Goal: Information Seeking & Learning: Learn about a topic

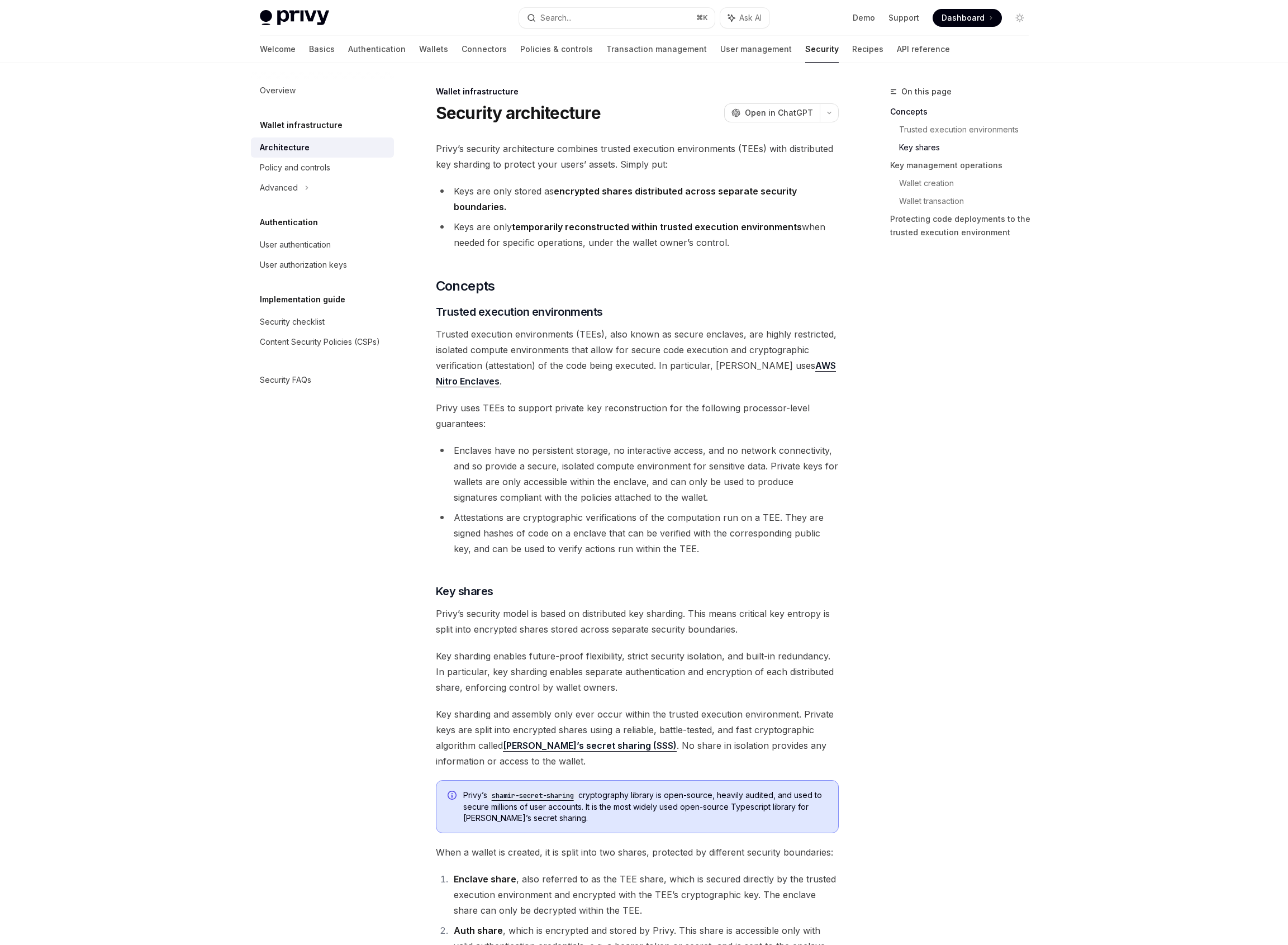
scroll to position [1105, 0]
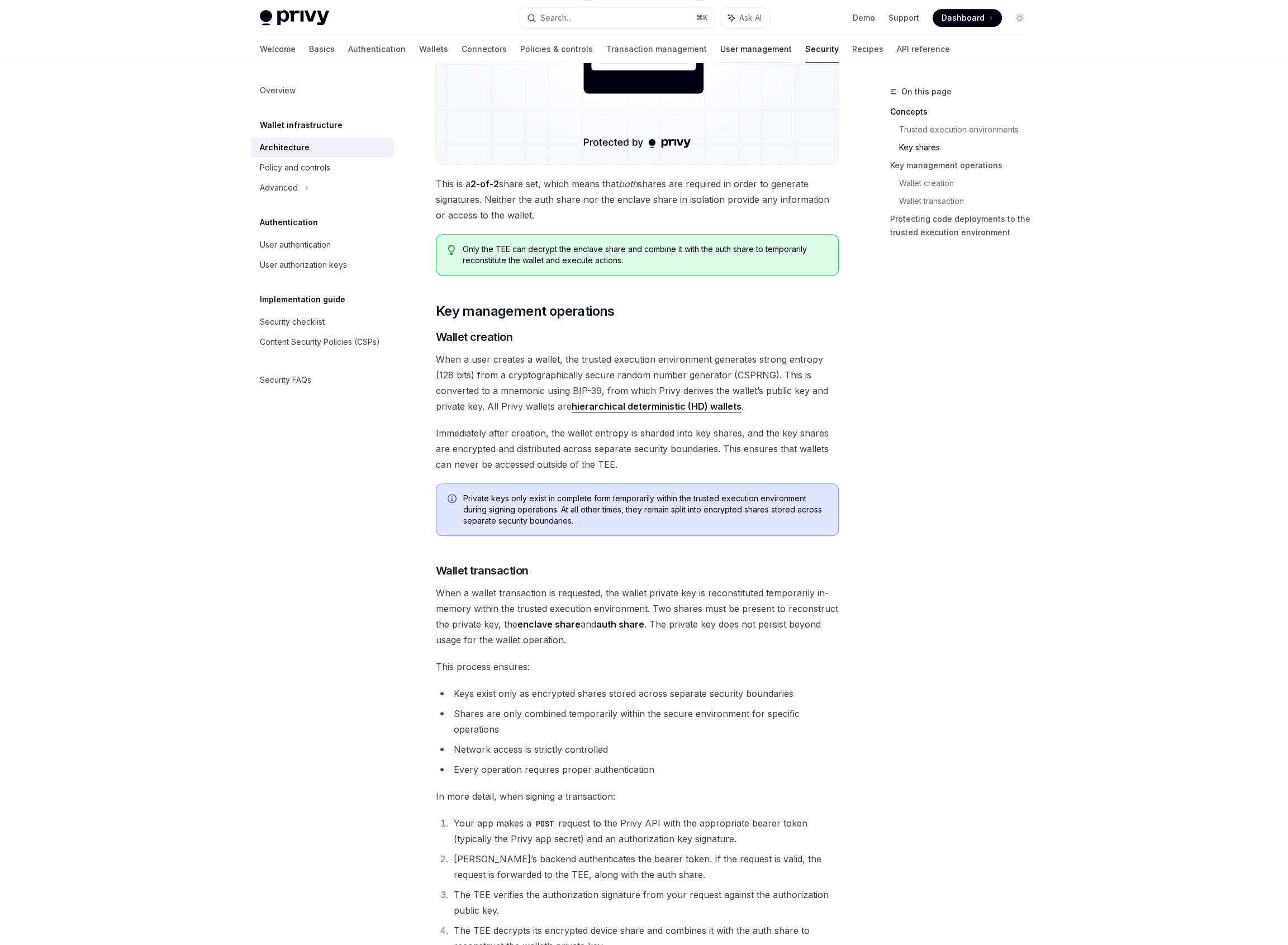
click at [720, 44] on link "User management" at bounding box center [756, 49] width 71 height 27
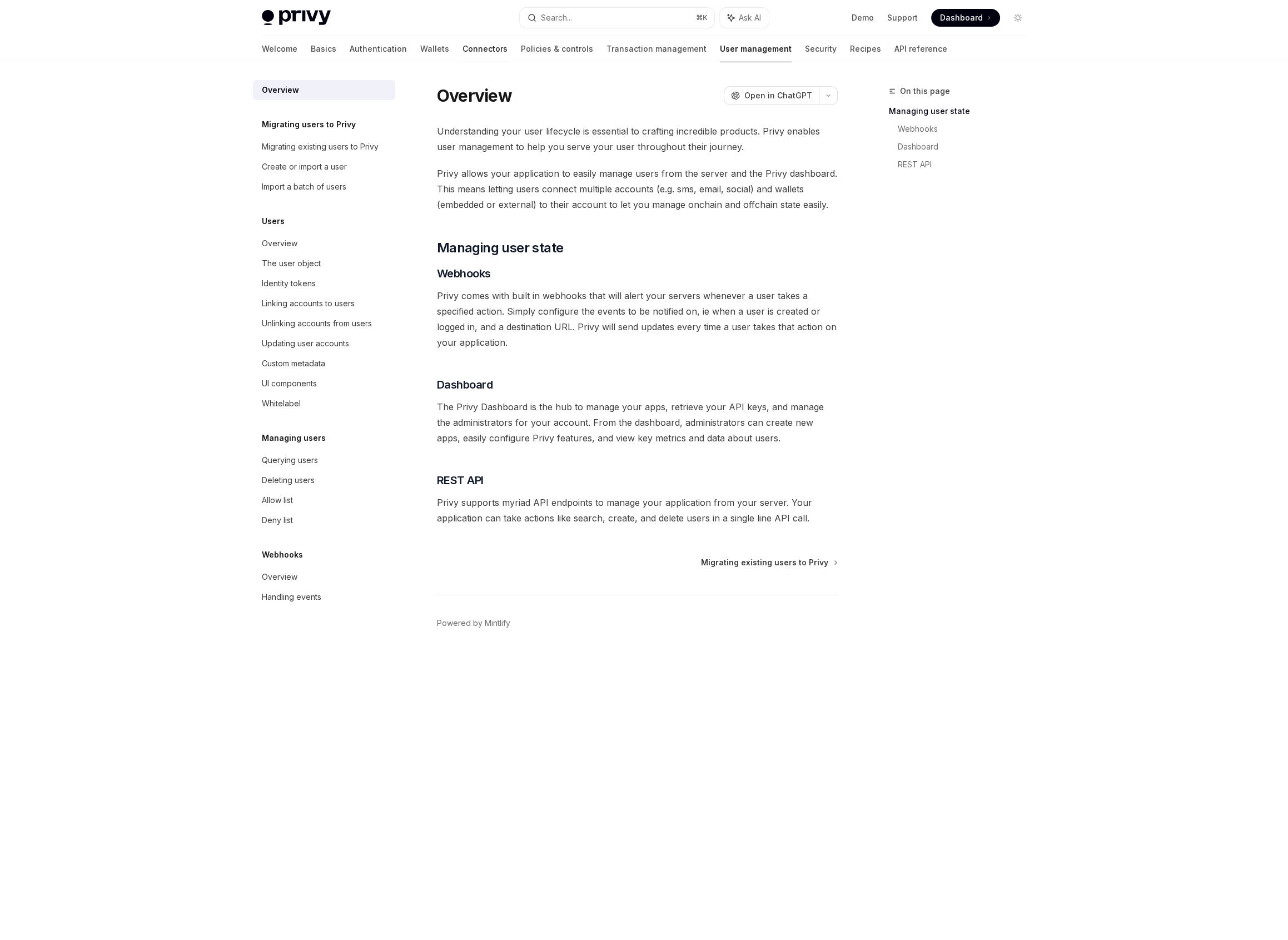
click at [463, 50] on link "Connectors" at bounding box center [485, 49] width 45 height 27
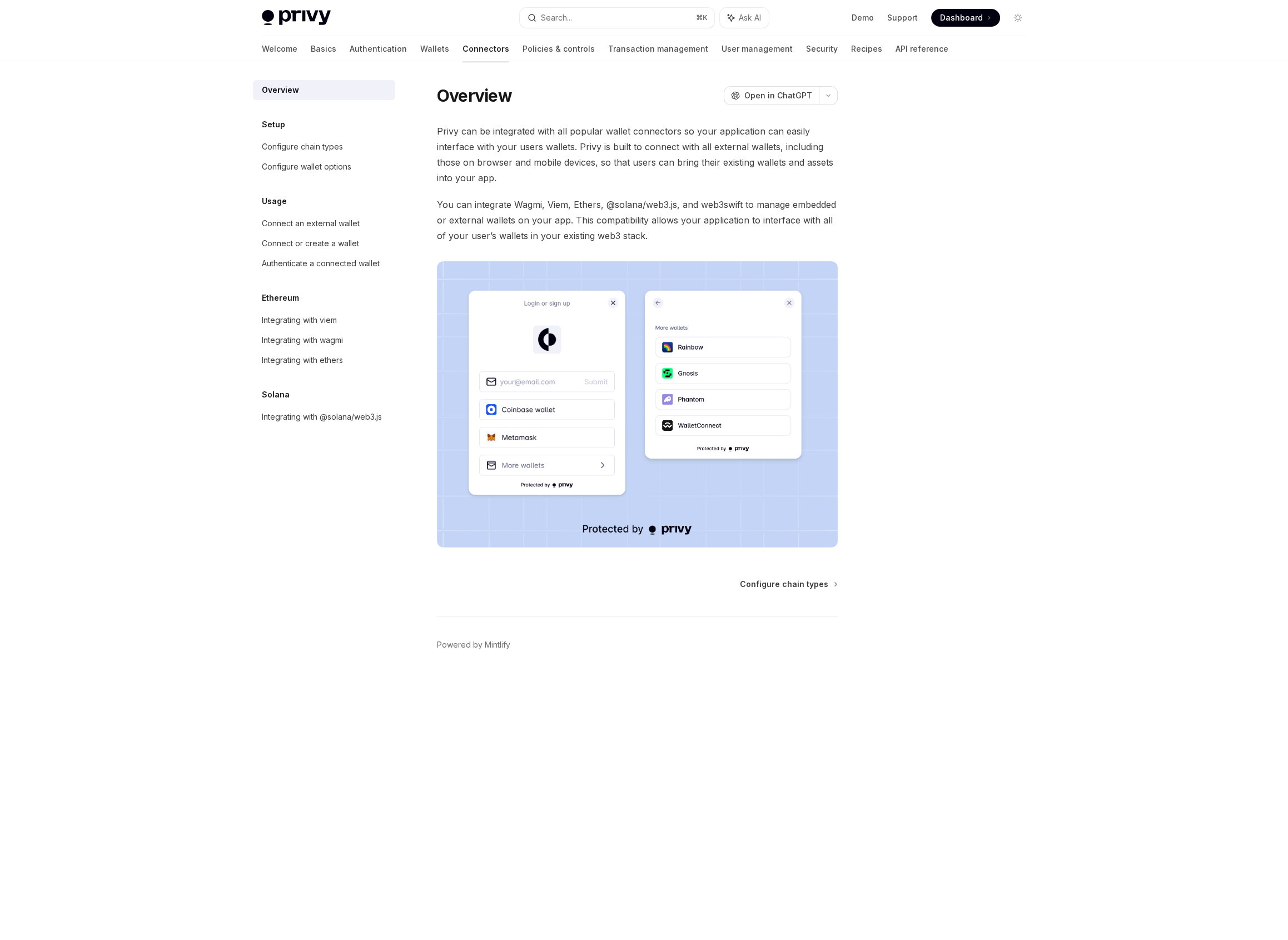
click at [522, 48] on link "Policies & controls" at bounding box center [558, 49] width 72 height 27
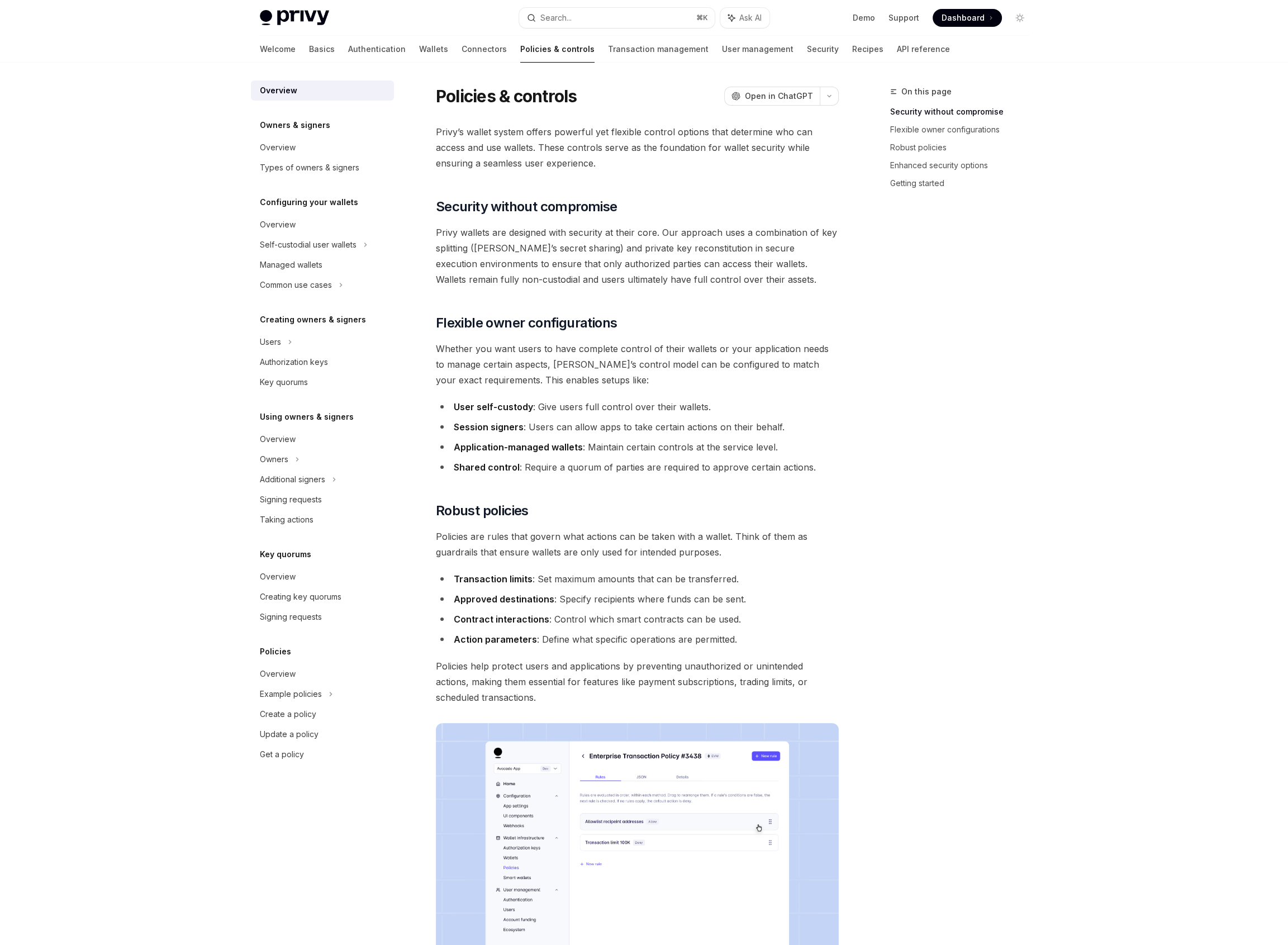
click at [304, 561] on div "Key quorums Overview Creating key quorums Signing requests" at bounding box center [322, 587] width 143 height 79
click at [303, 567] on link "Overview" at bounding box center [322, 576] width 143 height 20
type textarea "*"
